Goal: Find specific fact: Find specific fact

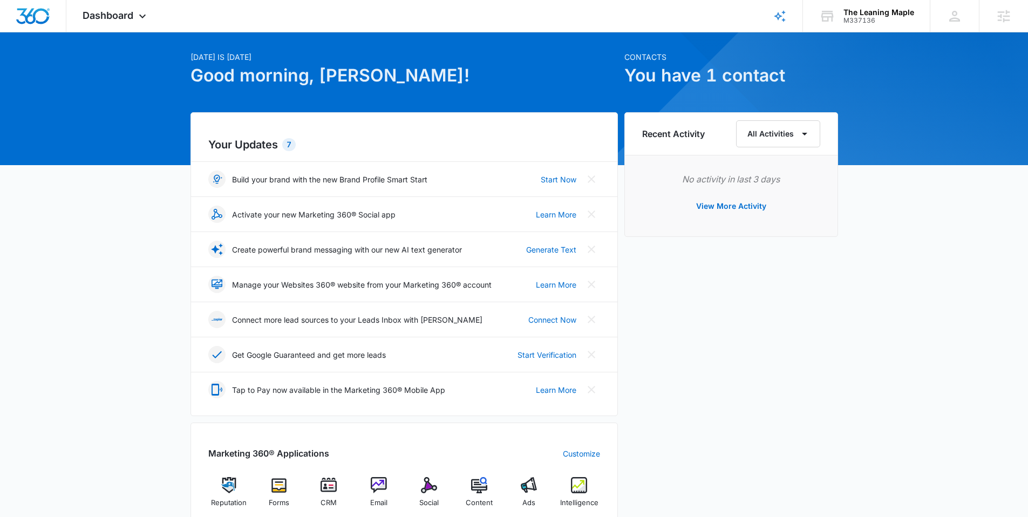
scroll to position [203, 0]
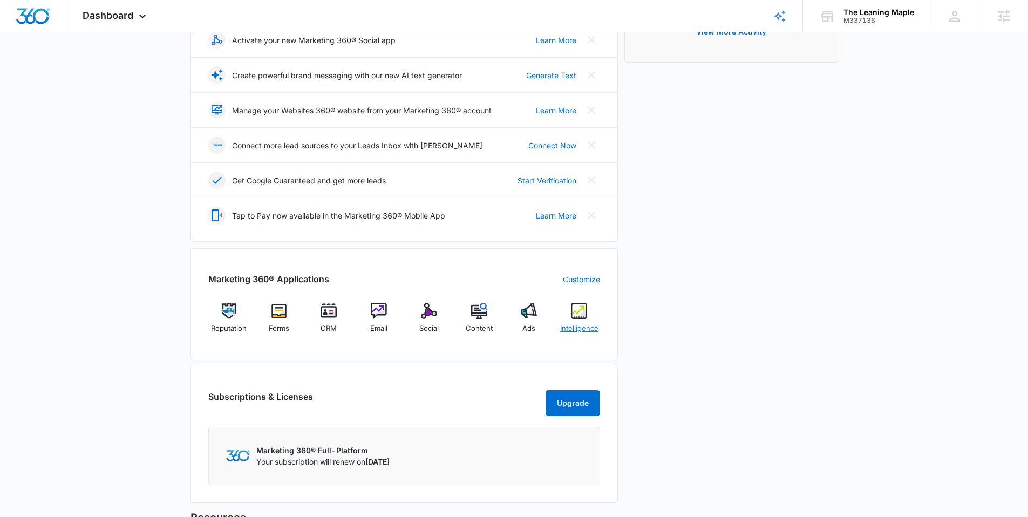
click at [580, 315] on img at bounding box center [579, 311] width 16 height 16
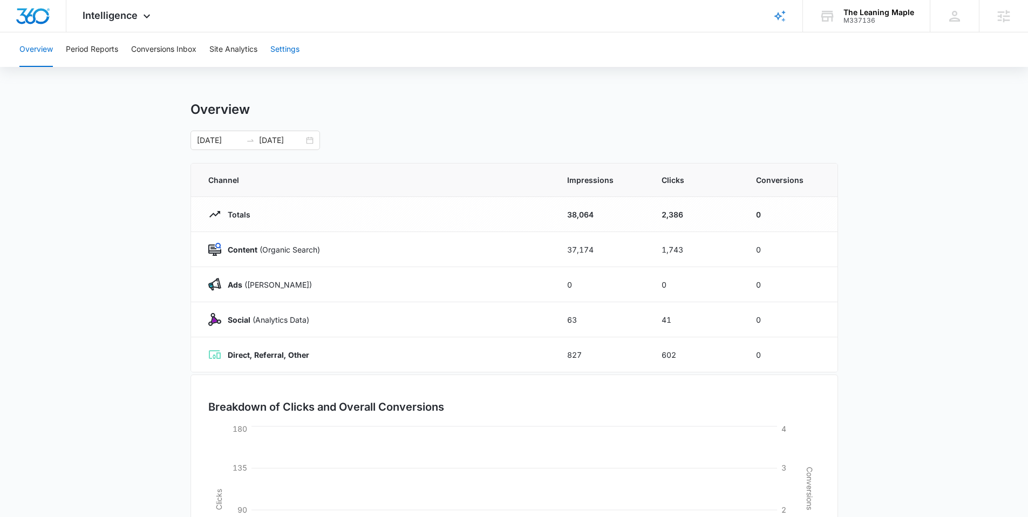
click at [287, 45] on button "Settings" at bounding box center [284, 49] width 29 height 35
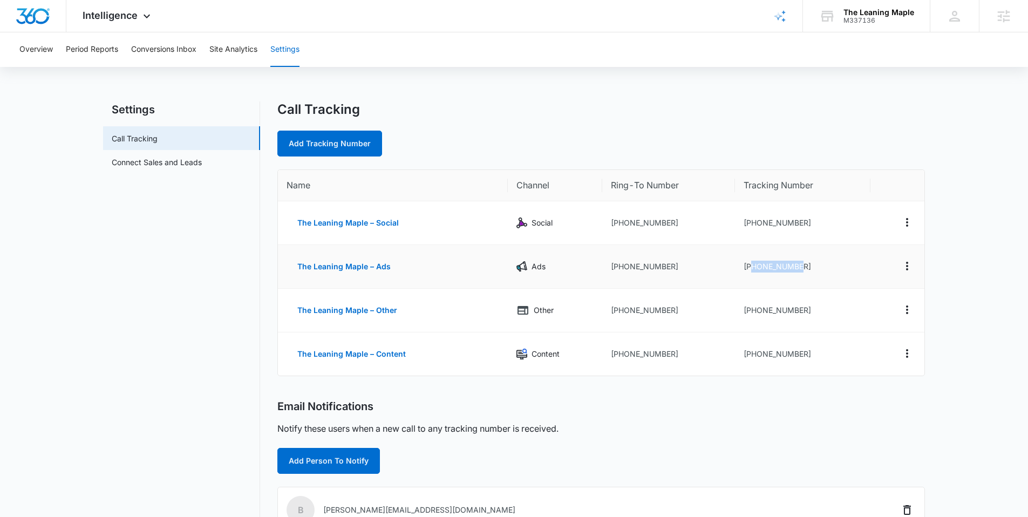
drag, startPoint x: 751, startPoint y: 264, endPoint x: 821, endPoint y: 271, distance: 70.5
click at [821, 271] on td "[PHONE_NUMBER]" at bounding box center [802, 267] width 135 height 44
copy td "3602297976"
click at [866, 13] on div "The Leaning Maple" at bounding box center [879, 12] width 71 height 9
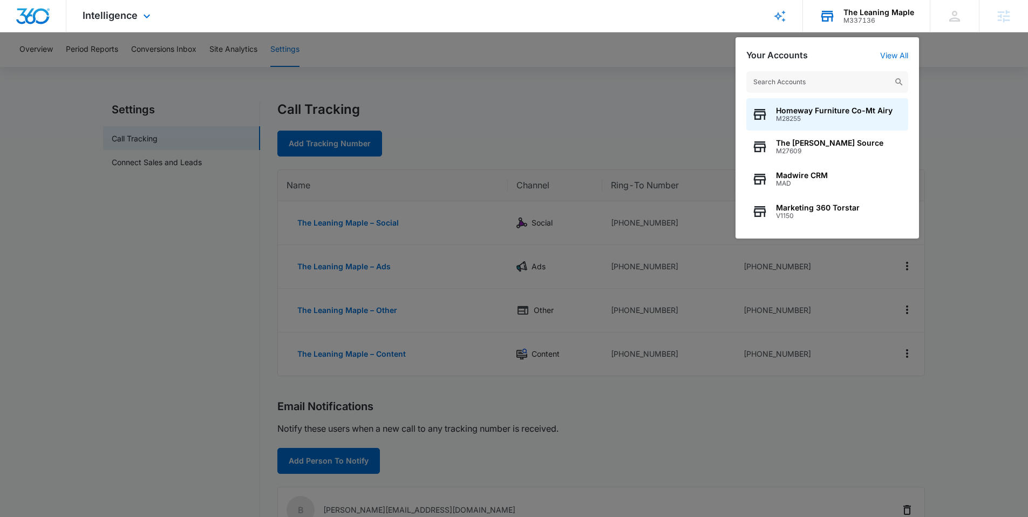
click at [827, 82] on input "text" at bounding box center [827, 82] width 162 height 22
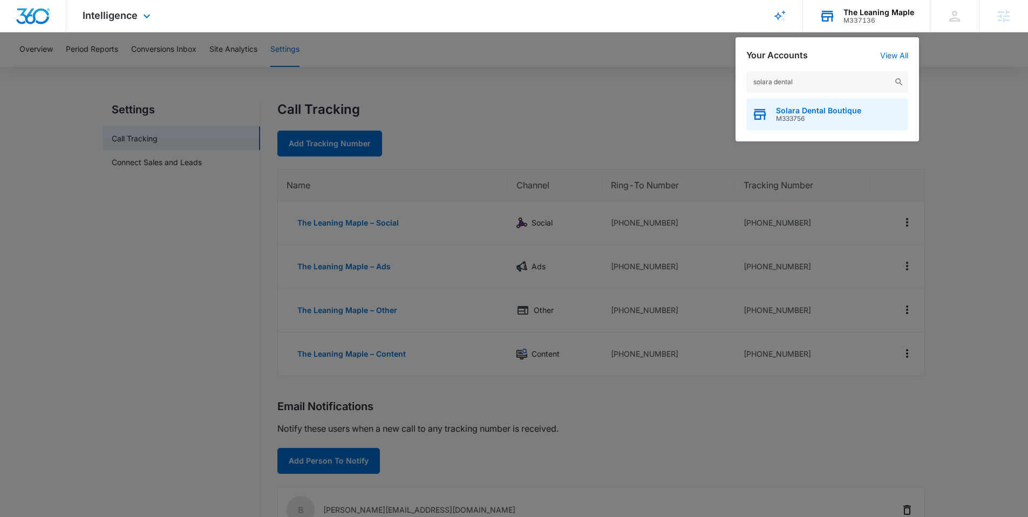
type input "solara dental"
click at [832, 113] on span "Solara Dental Boutique" at bounding box center [818, 110] width 85 height 9
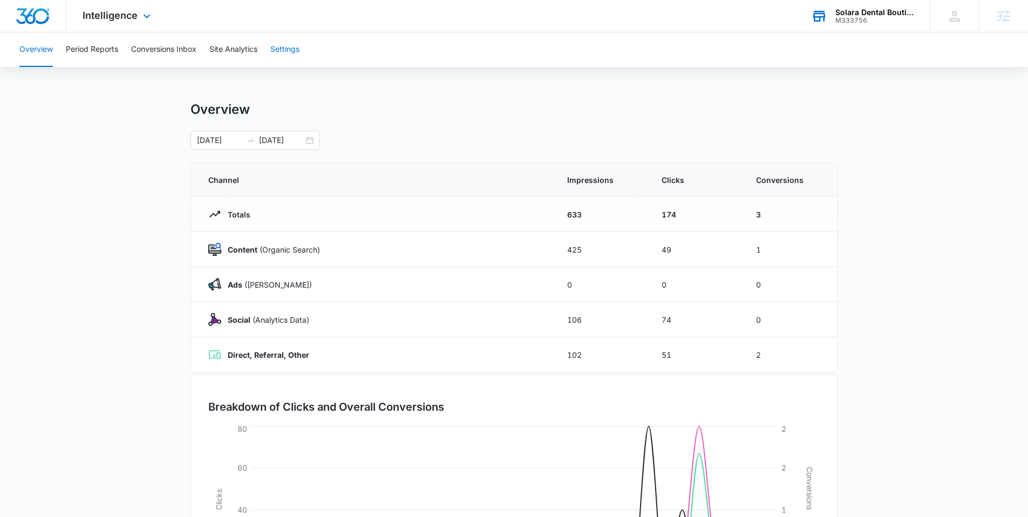
click at [293, 47] on button "Settings" at bounding box center [284, 49] width 29 height 35
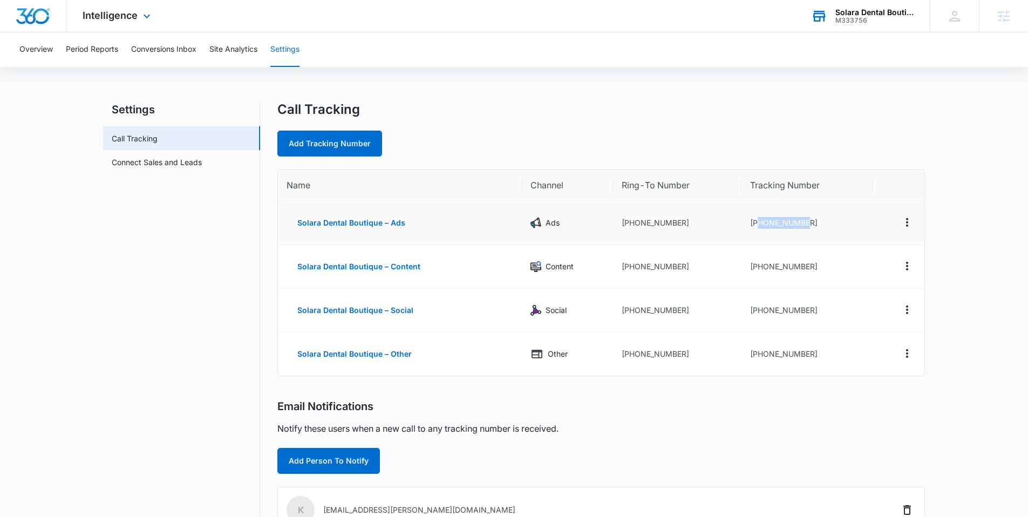
drag, startPoint x: 758, startPoint y: 221, endPoint x: 847, endPoint y: 230, distance: 89.5
click at [847, 230] on td "[PHONE_NUMBER]" at bounding box center [807, 223] width 131 height 44
copy td "7542021015"
